Goal: Information Seeking & Learning: Learn about a topic

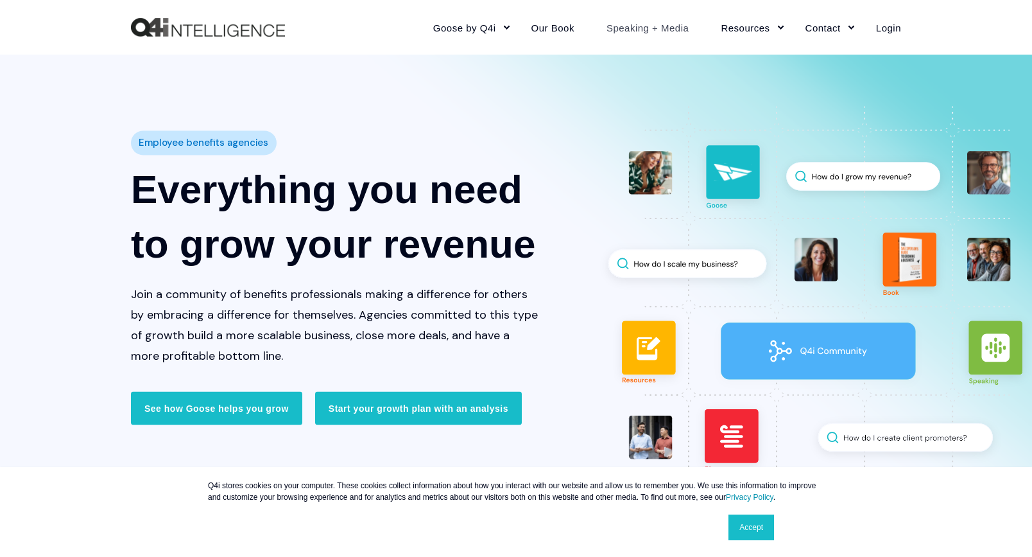
click at [664, 26] on link "Speaking + Media" at bounding box center [648, 27] width 115 height 56
